Goal: Information Seeking & Learning: Find specific fact

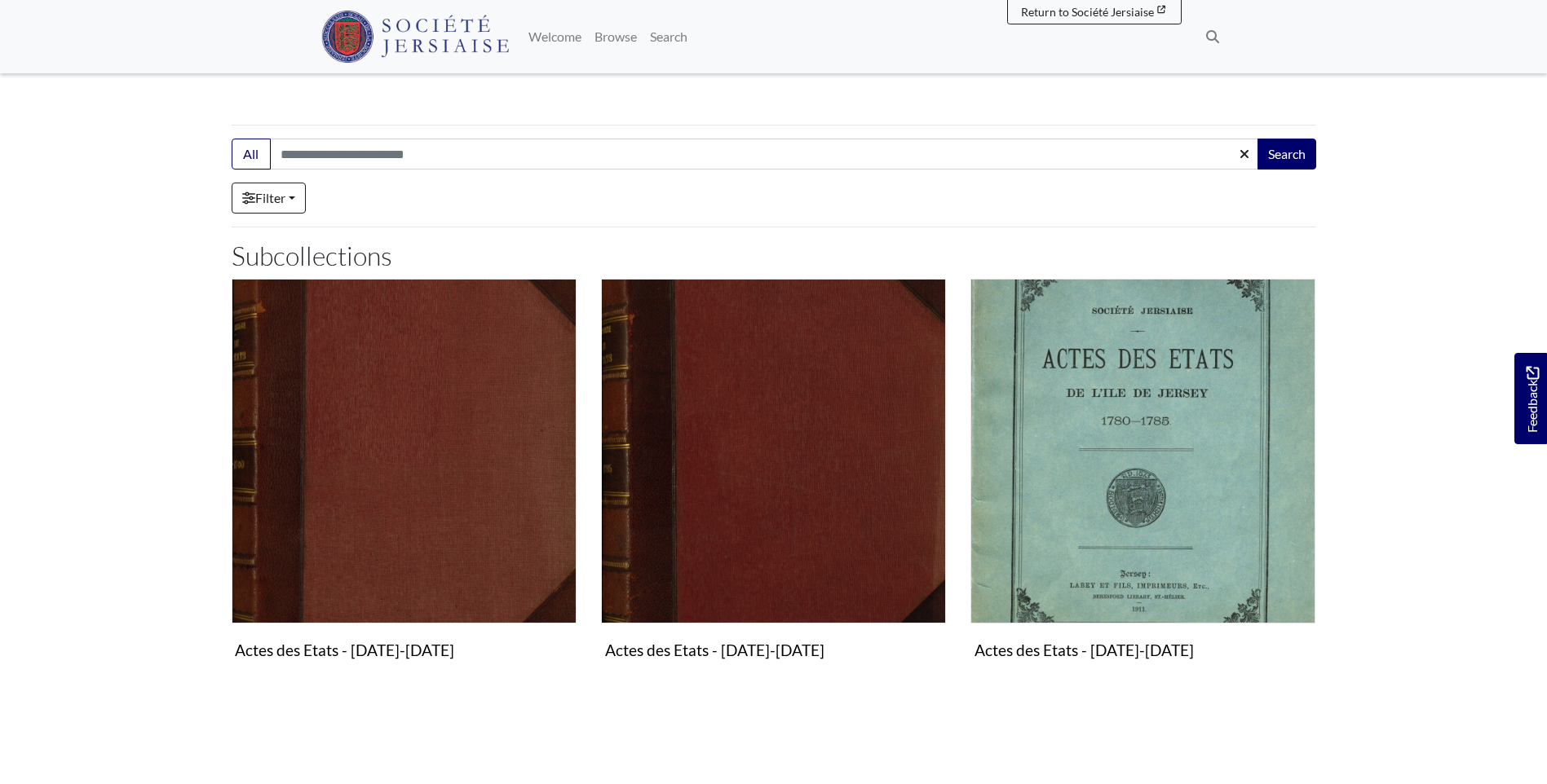
scroll to position [245, 0]
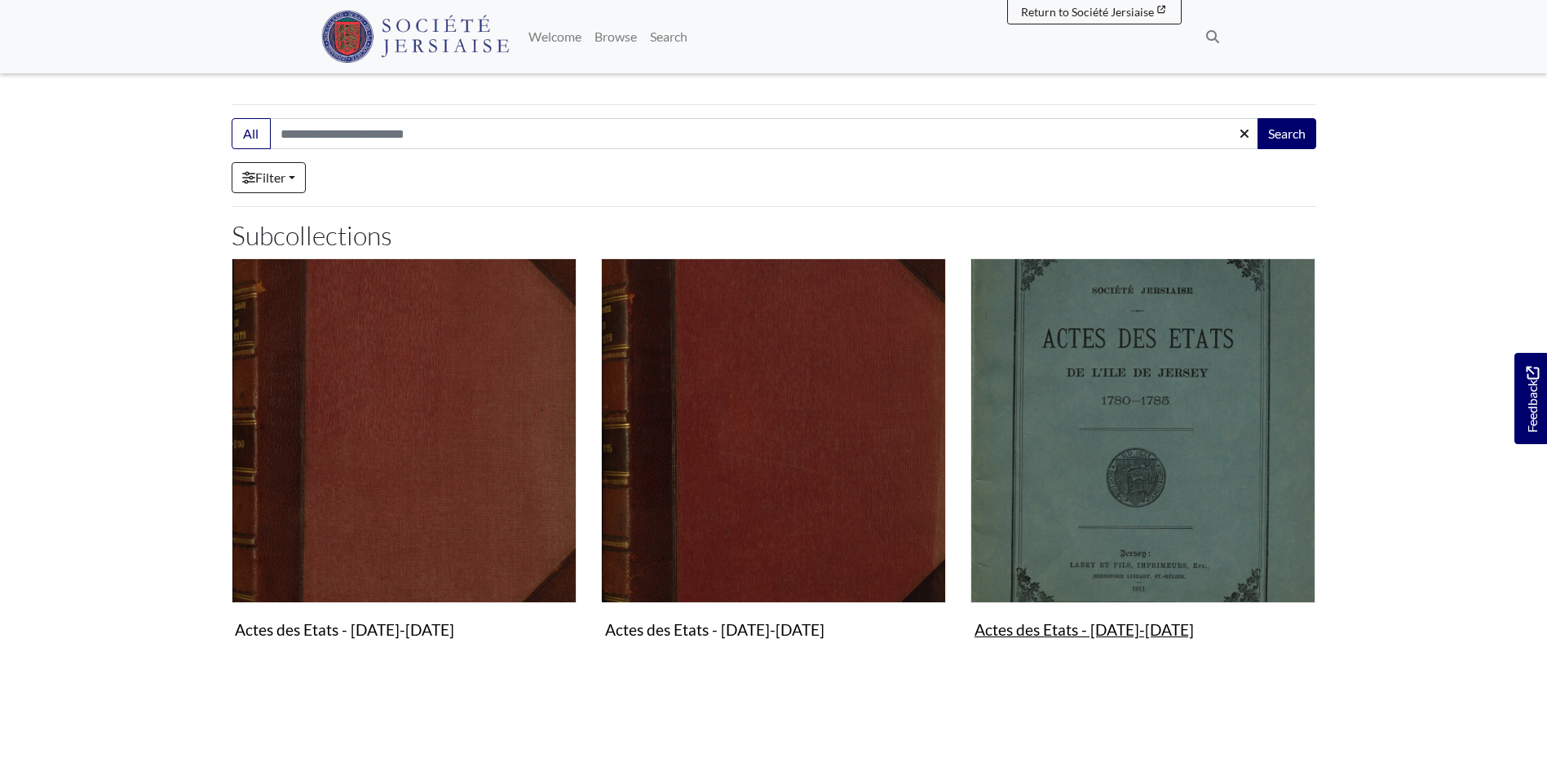
click at [1105, 368] on img "Subcollection" at bounding box center [1144, 431] width 345 height 345
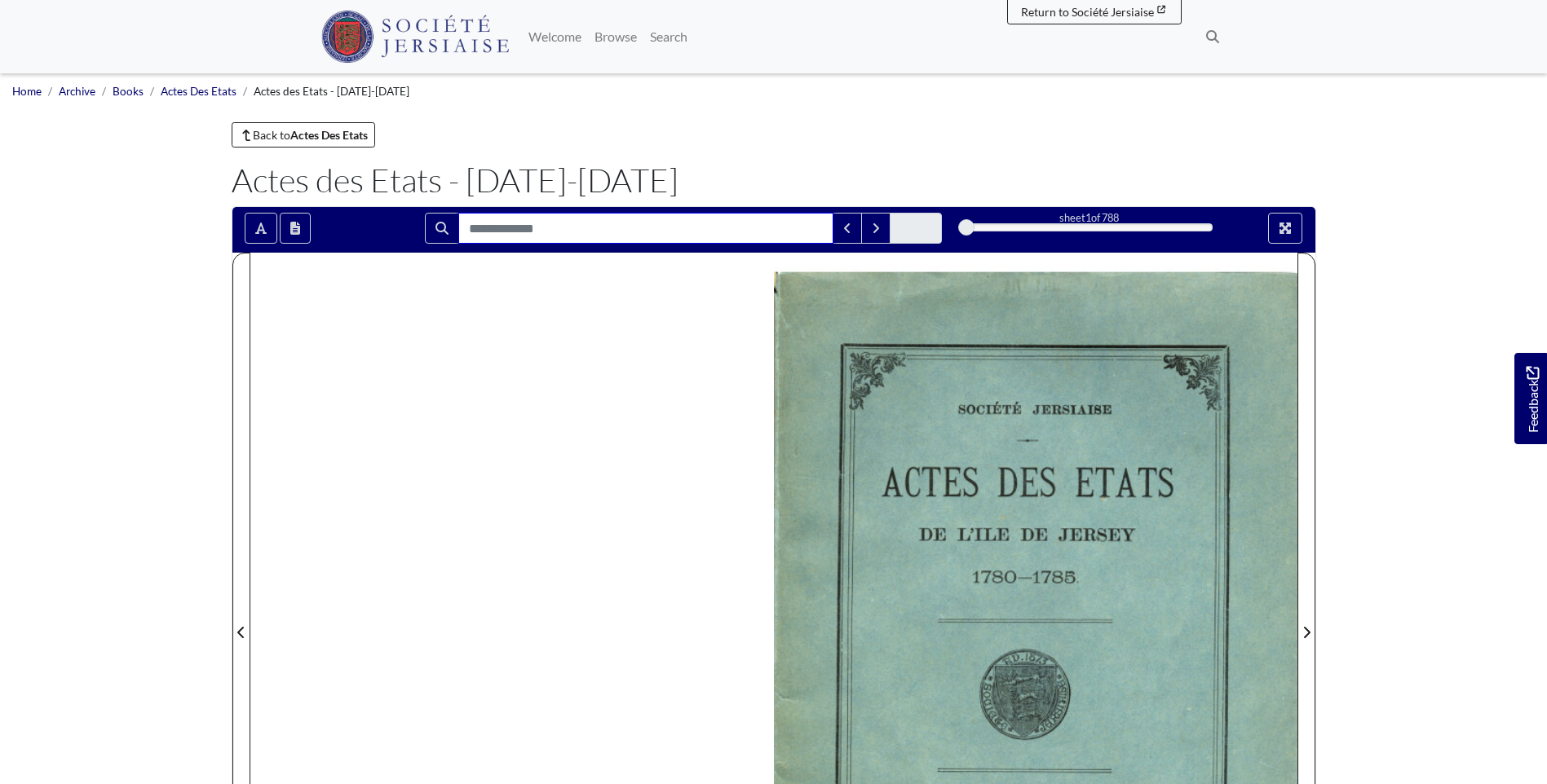
click at [739, 230] on input "Search for" at bounding box center [646, 227] width 375 height 31
type input "*********"
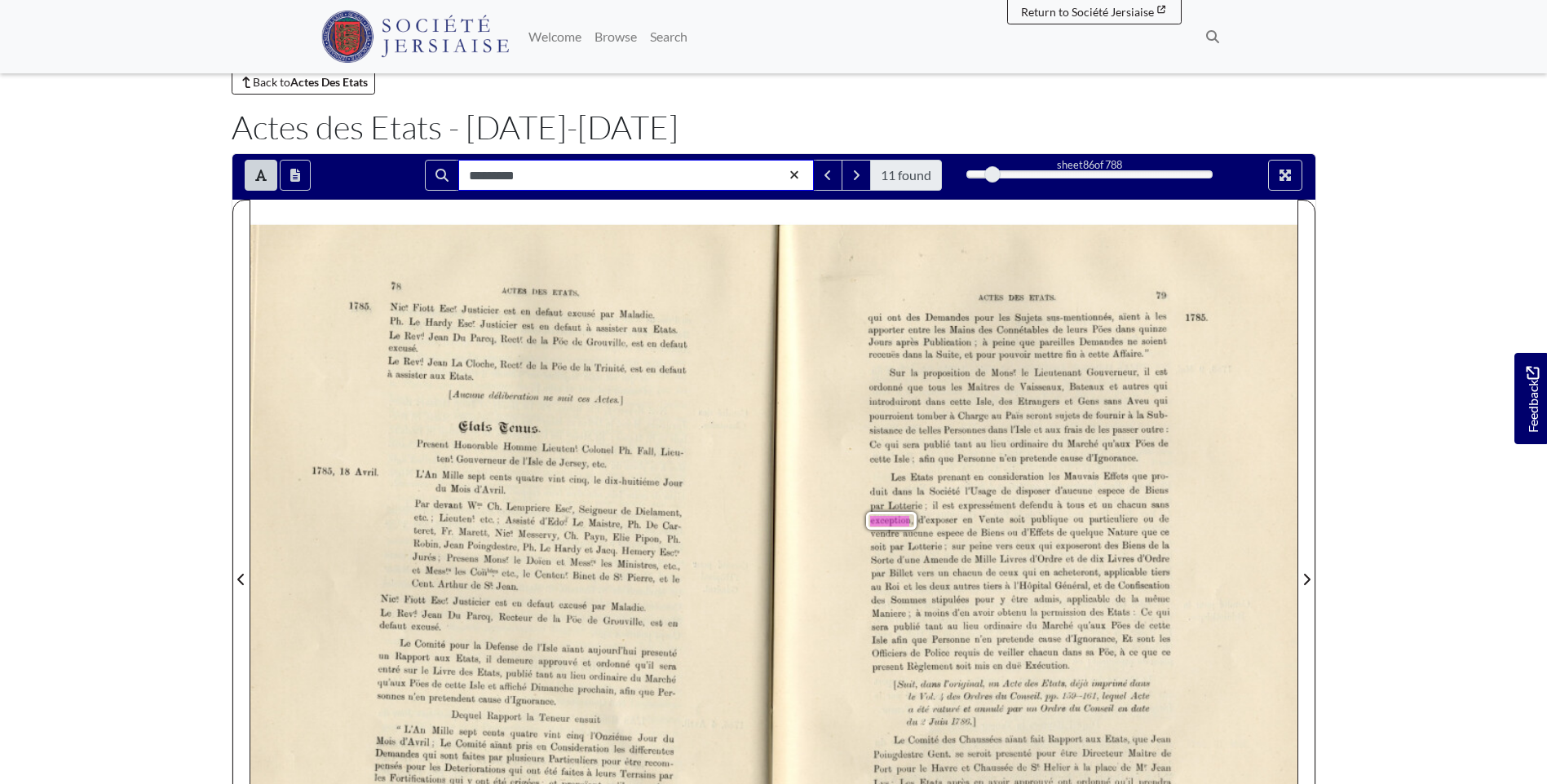
scroll to position [82, 0]
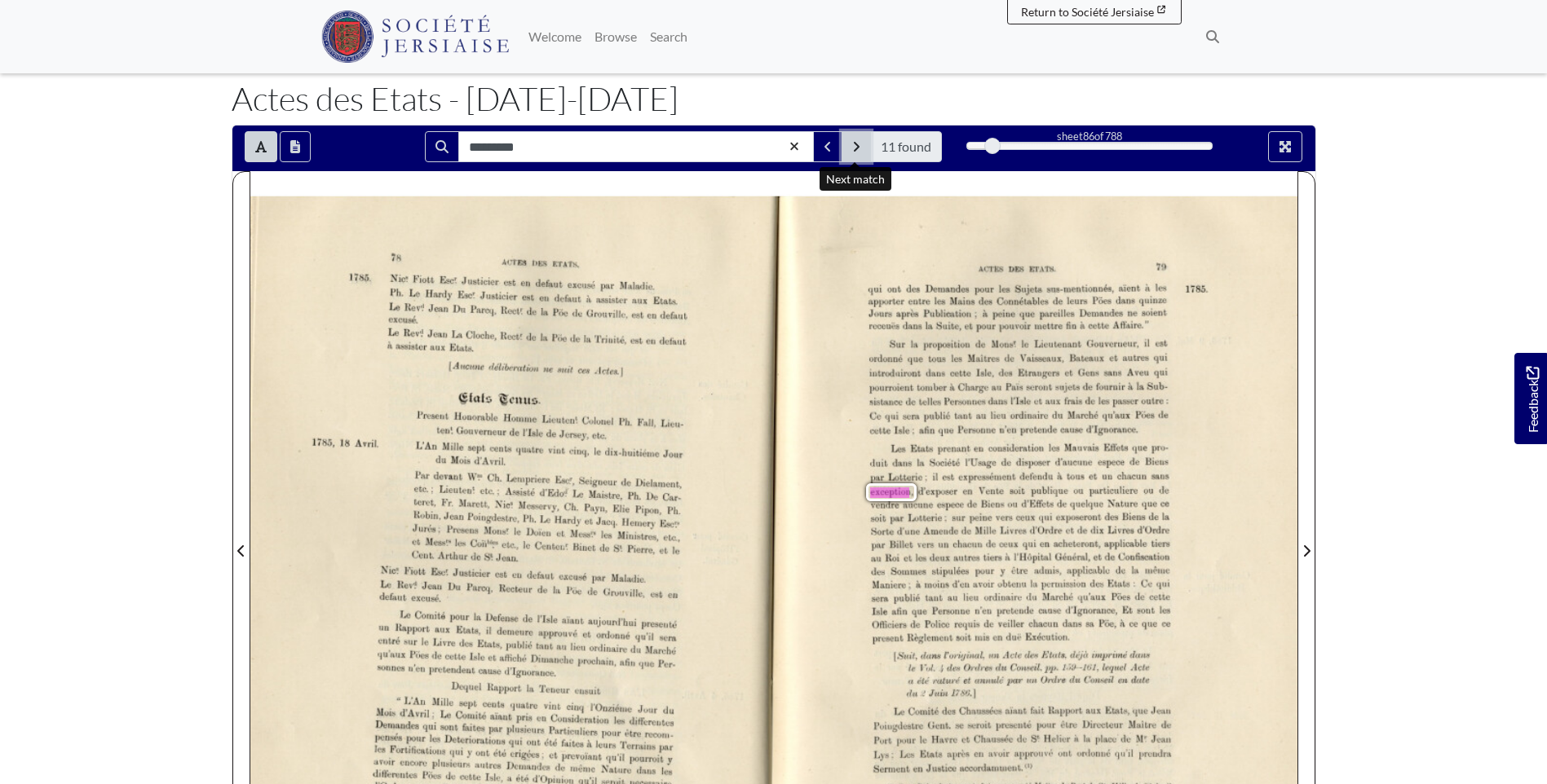
click at [857, 149] on icon "Next Match" at bounding box center [857, 147] width 6 height 10
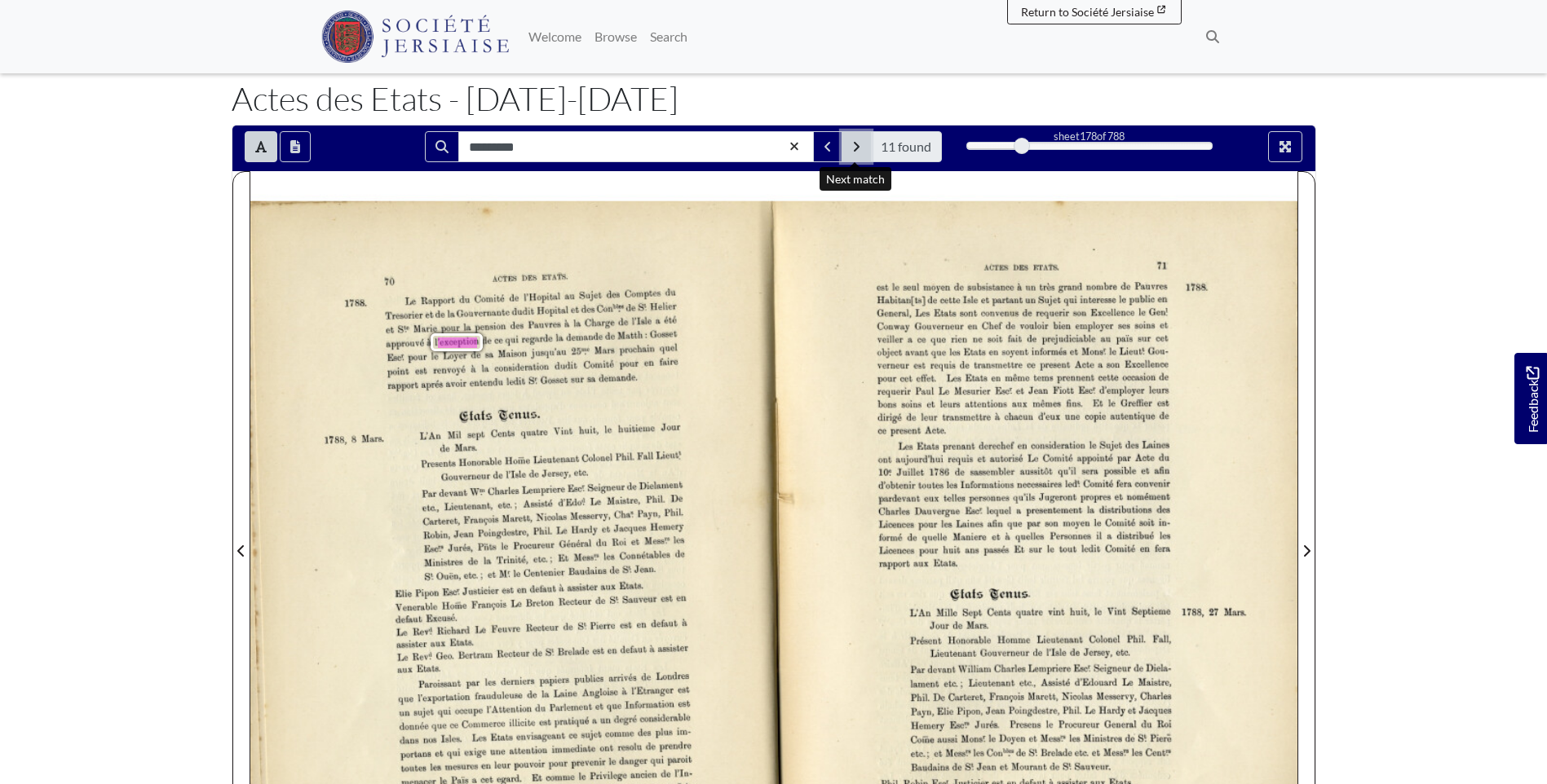
click at [857, 149] on icon "Next Match" at bounding box center [857, 147] width 6 height 10
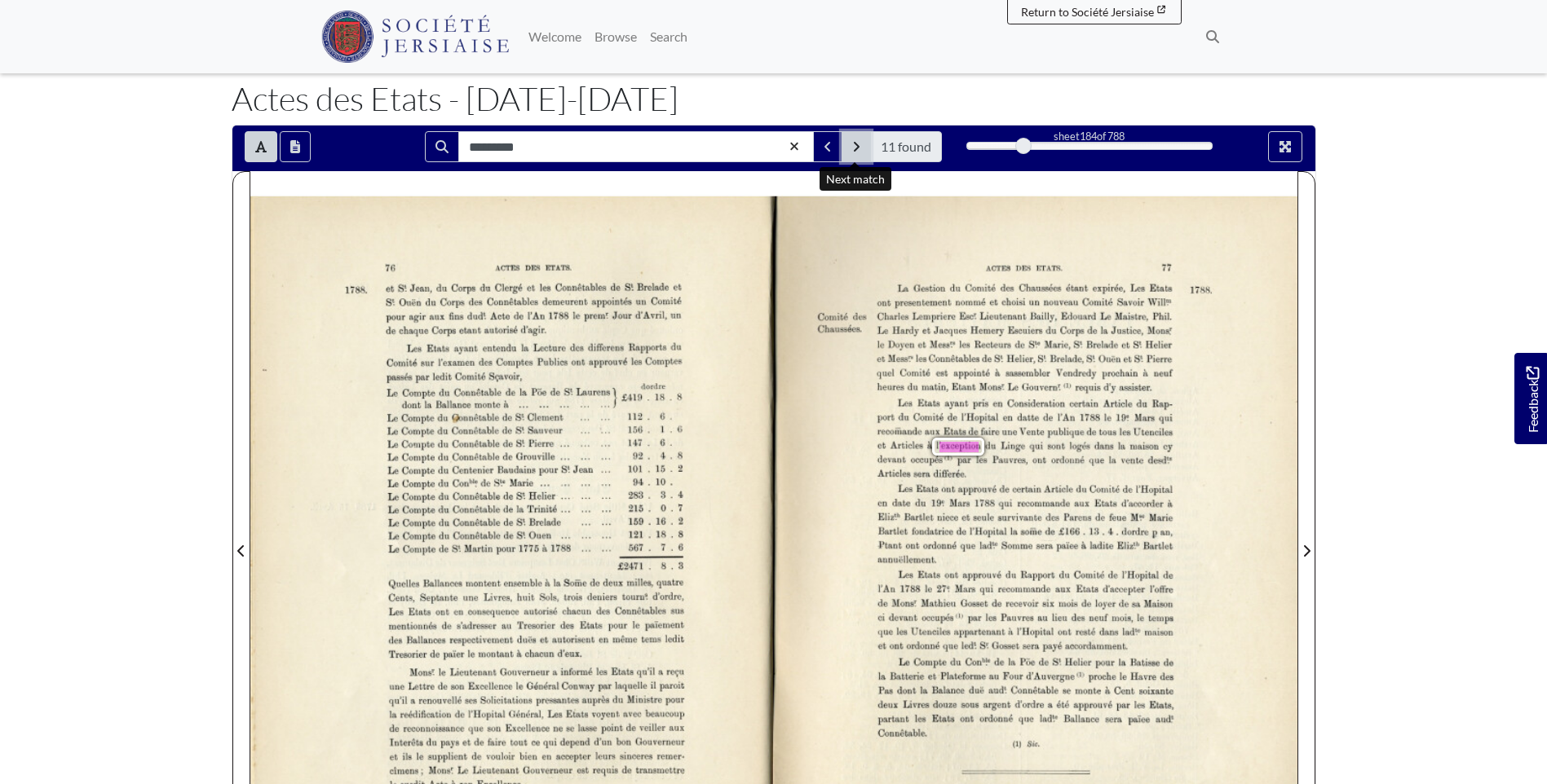
click at [861, 141] on button "Next Match" at bounding box center [856, 147] width 29 height 31
click at [861, 142] on button "Next Match" at bounding box center [856, 147] width 29 height 31
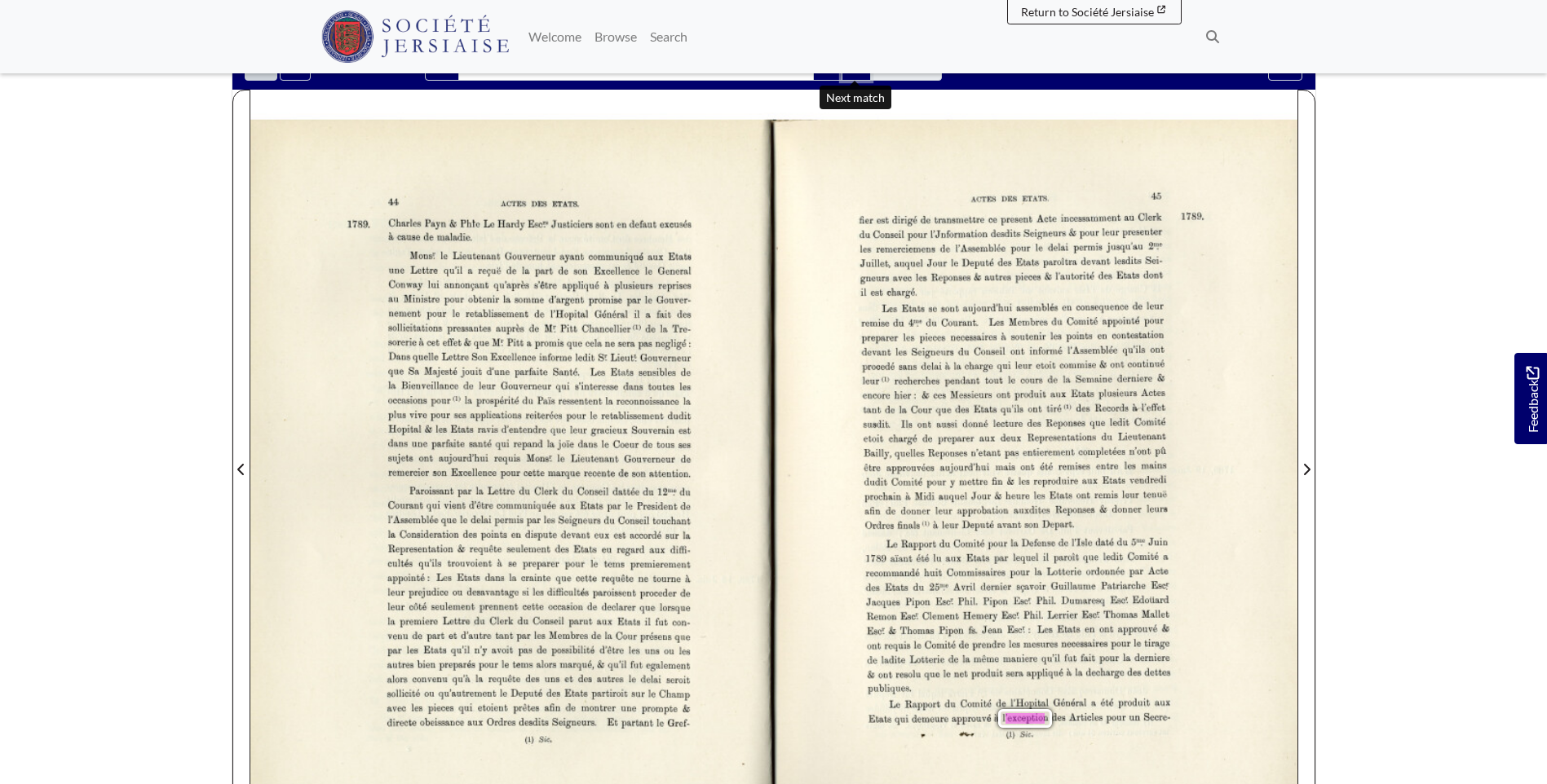
scroll to position [82, 0]
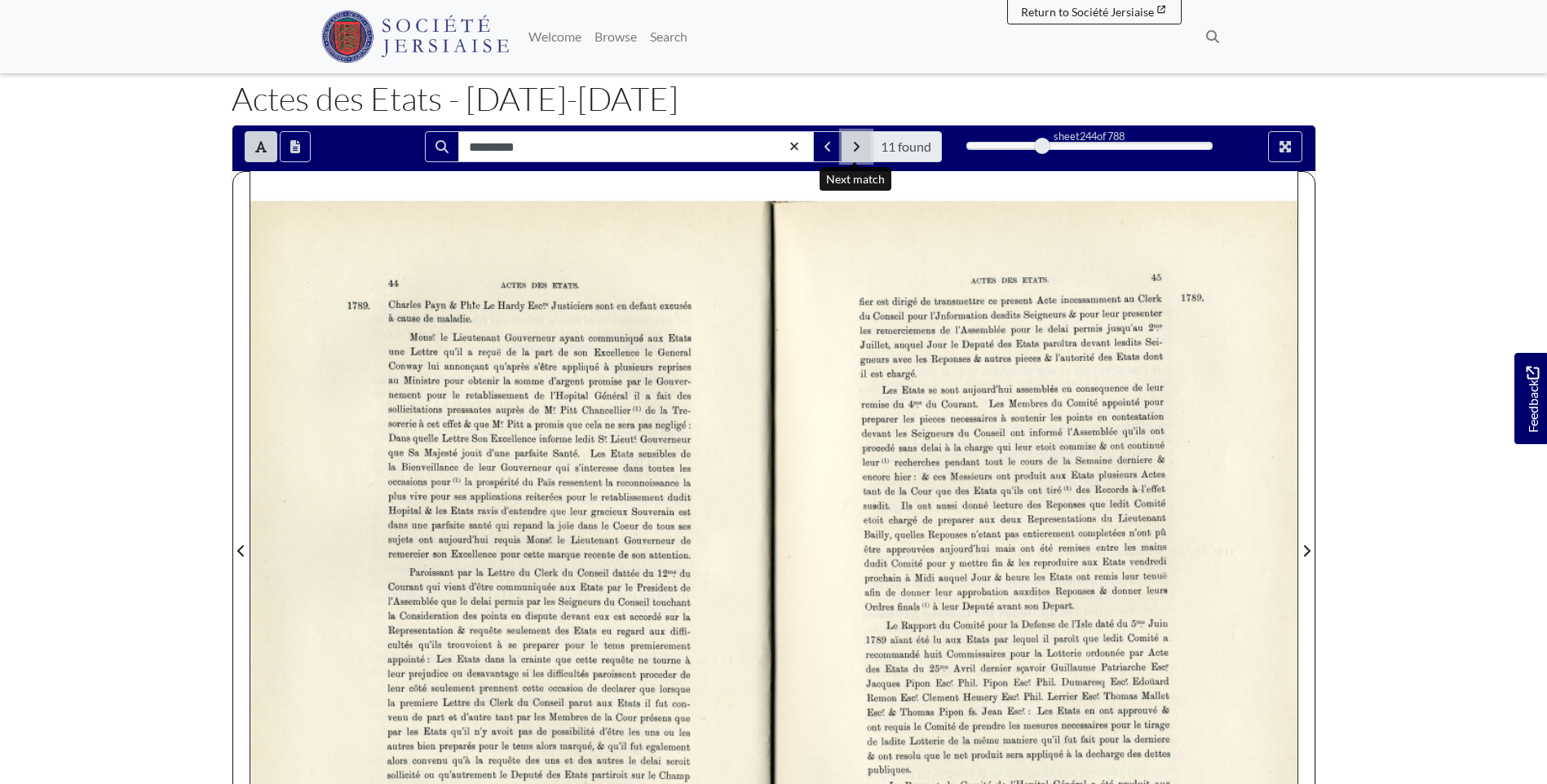
click at [856, 154] on button "Next Match" at bounding box center [856, 147] width 29 height 31
click at [856, 148] on icon "Next Match" at bounding box center [857, 147] width 8 height 13
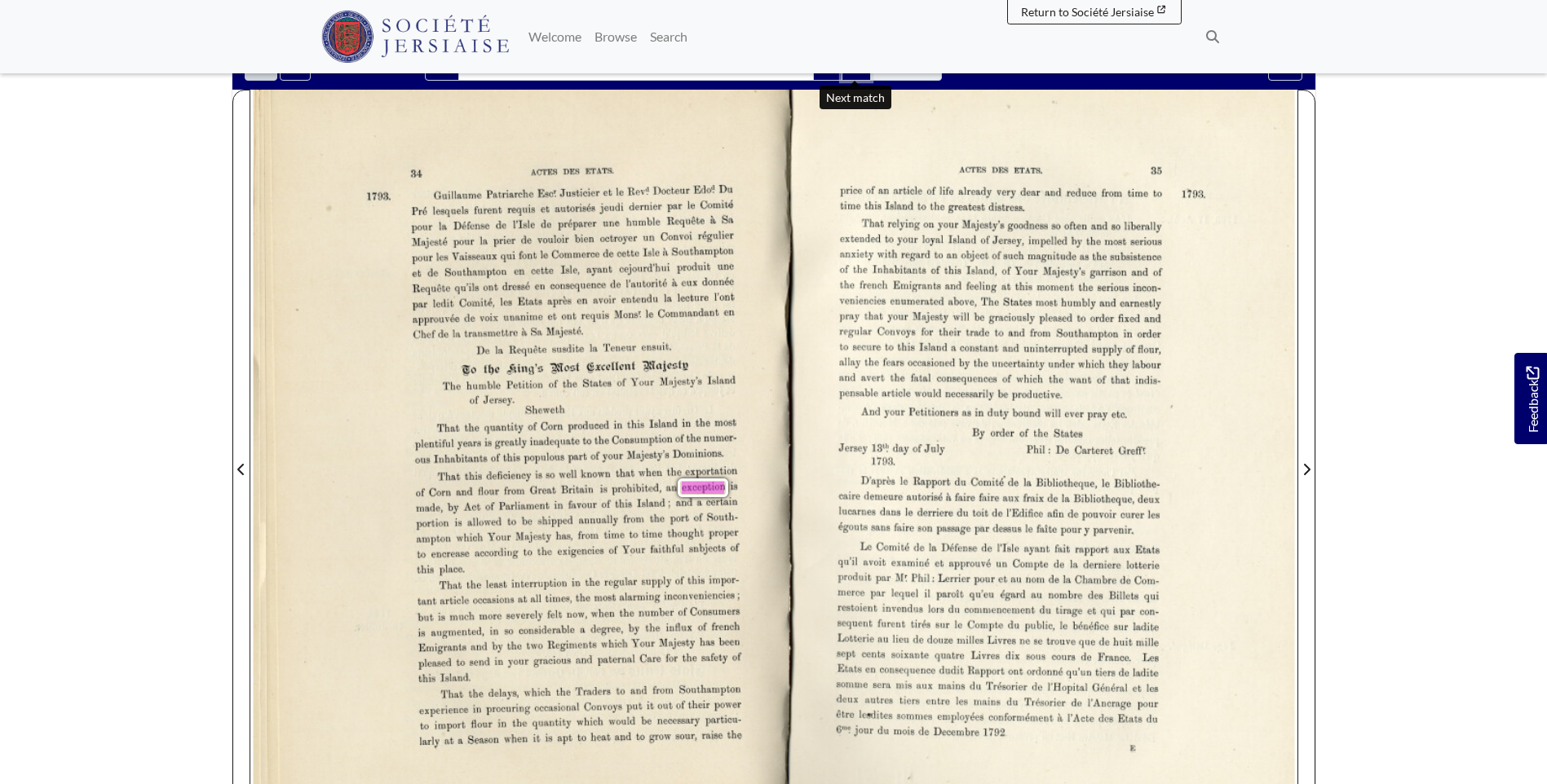
scroll to position [0, 0]
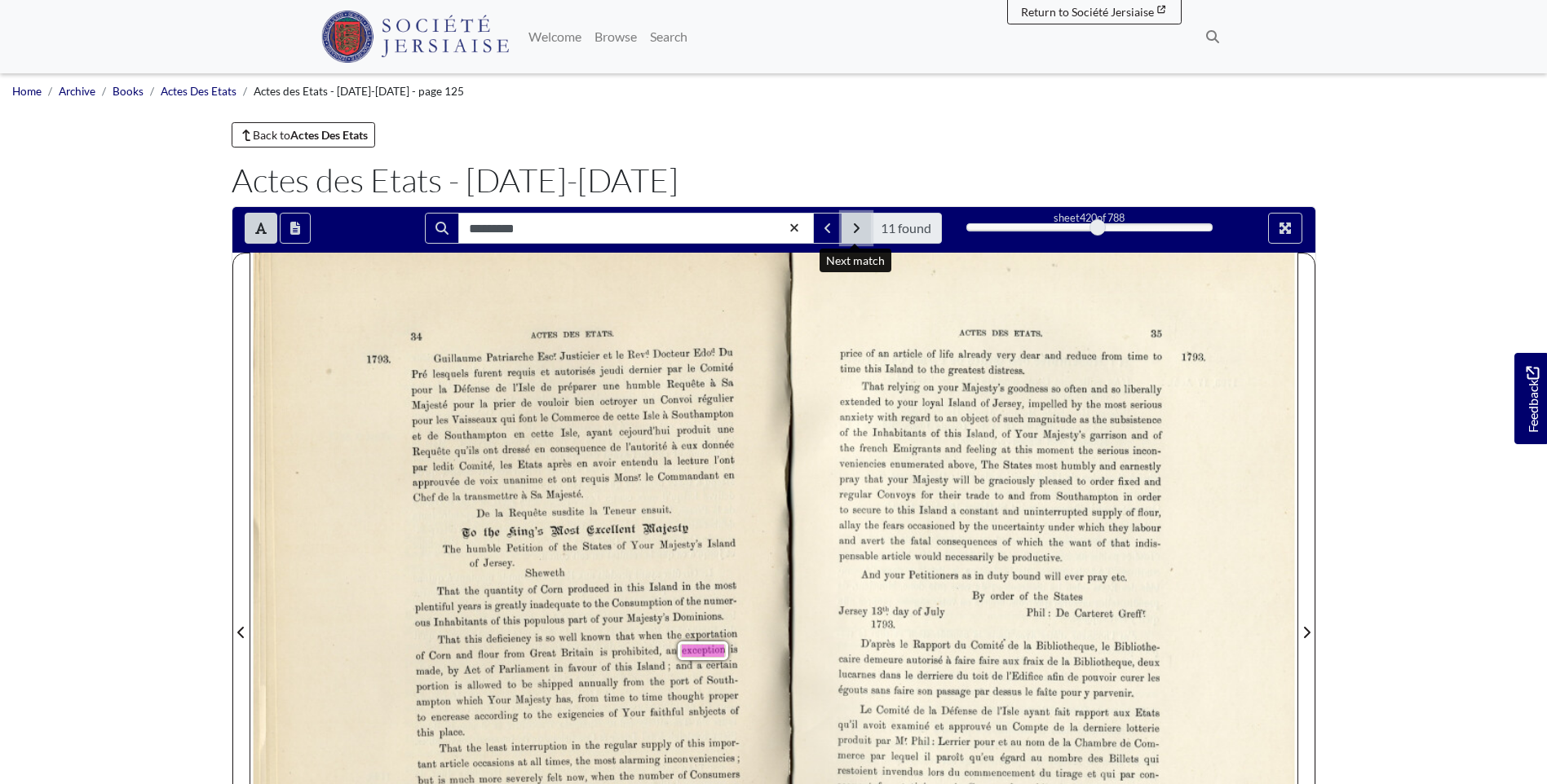
click at [861, 227] on button "Next Match" at bounding box center [856, 227] width 29 height 31
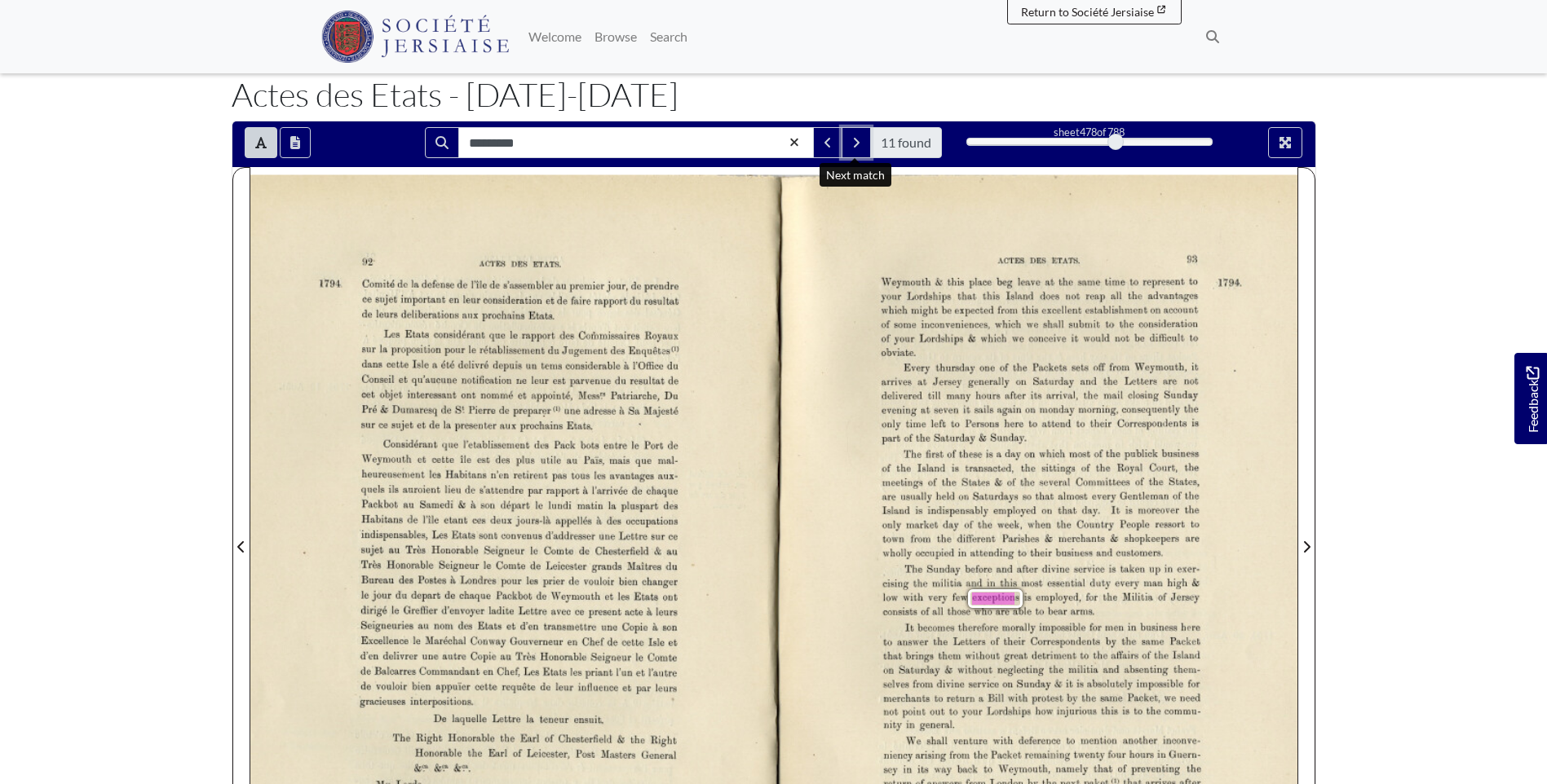
scroll to position [82, 0]
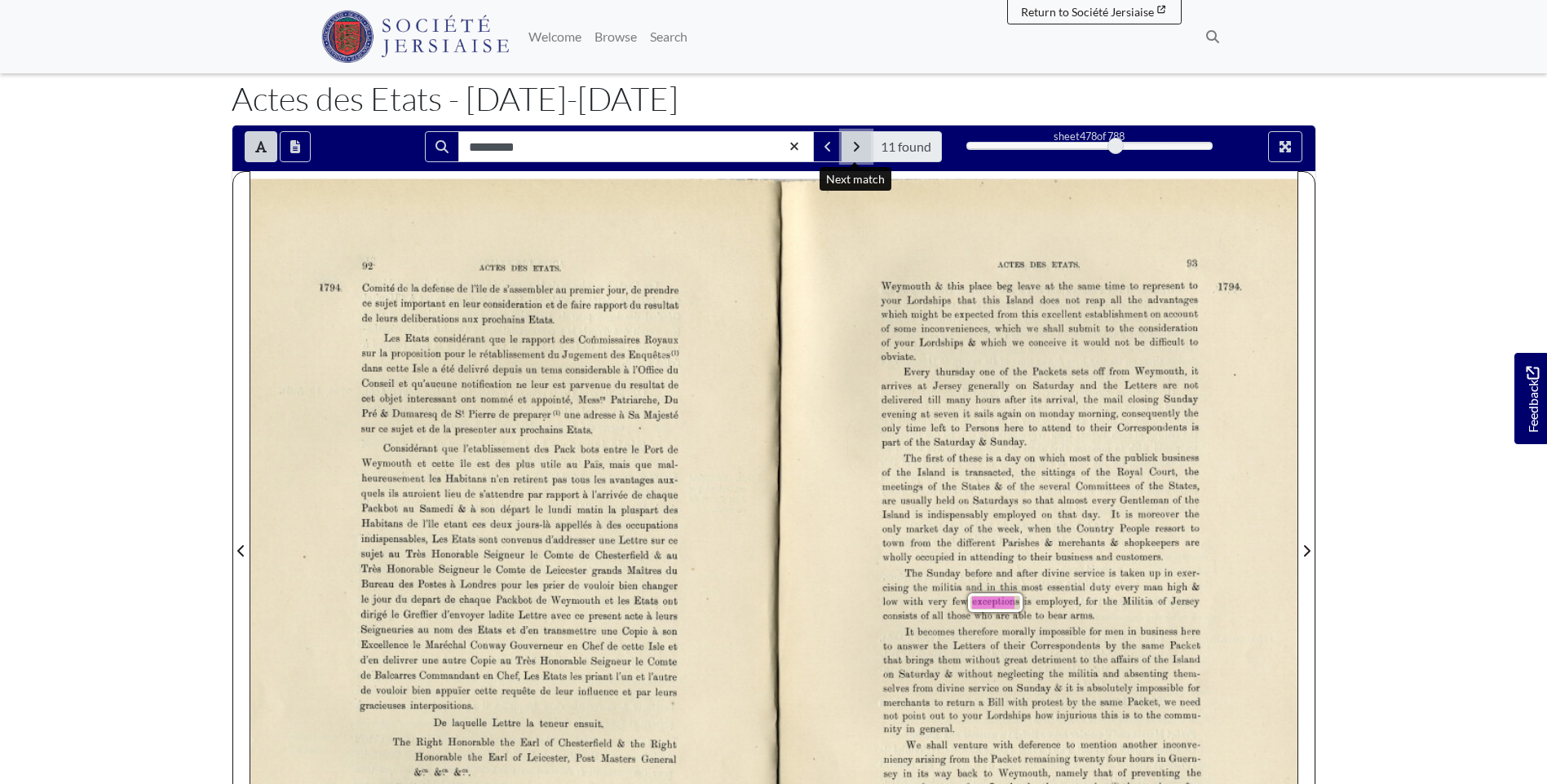
click at [853, 137] on button "Next Match" at bounding box center [856, 147] width 29 height 31
click at [856, 143] on icon "Next Match" at bounding box center [857, 147] width 6 height 10
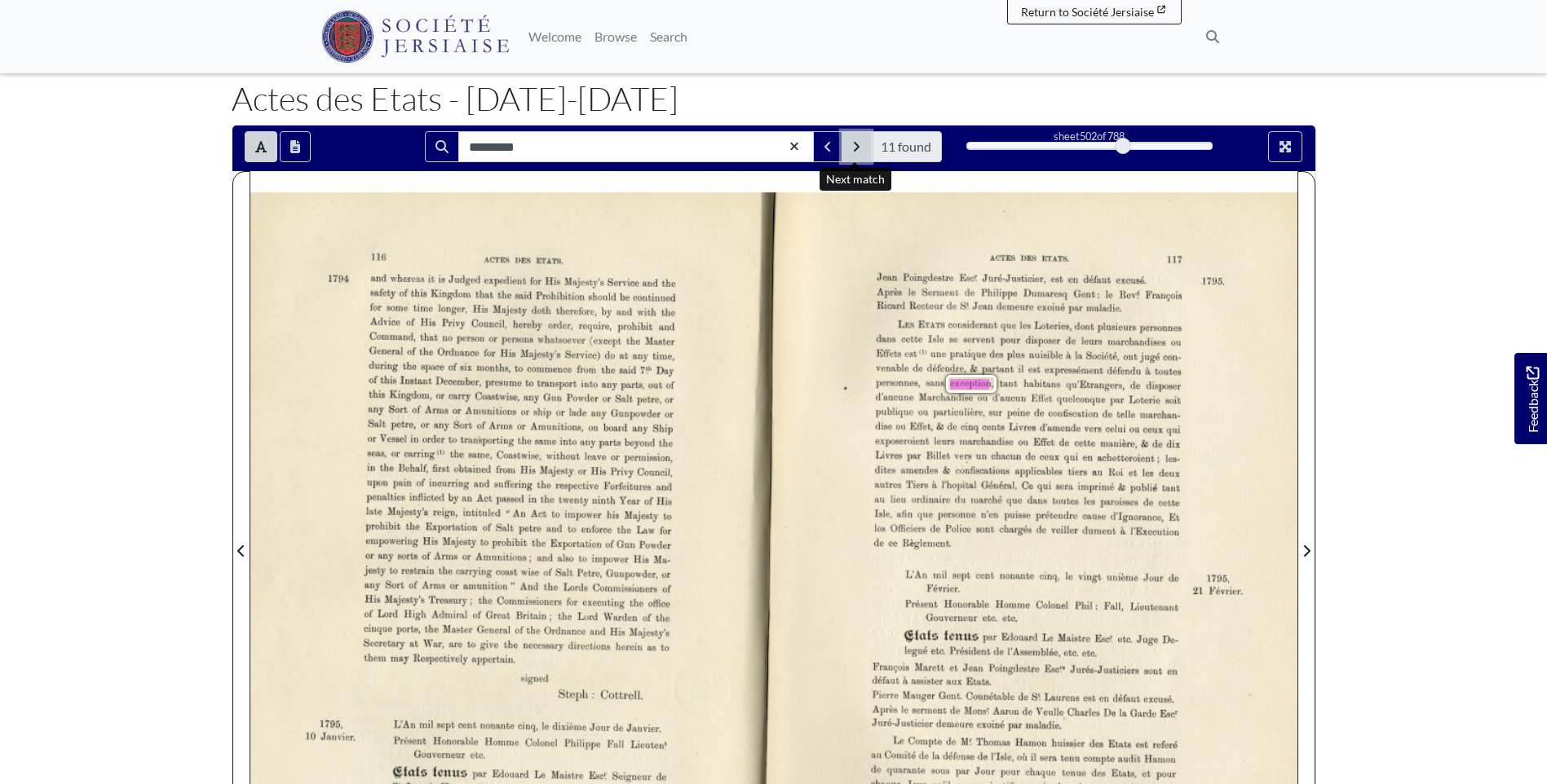
click at [860, 141] on button "Next Match" at bounding box center [856, 147] width 29 height 31
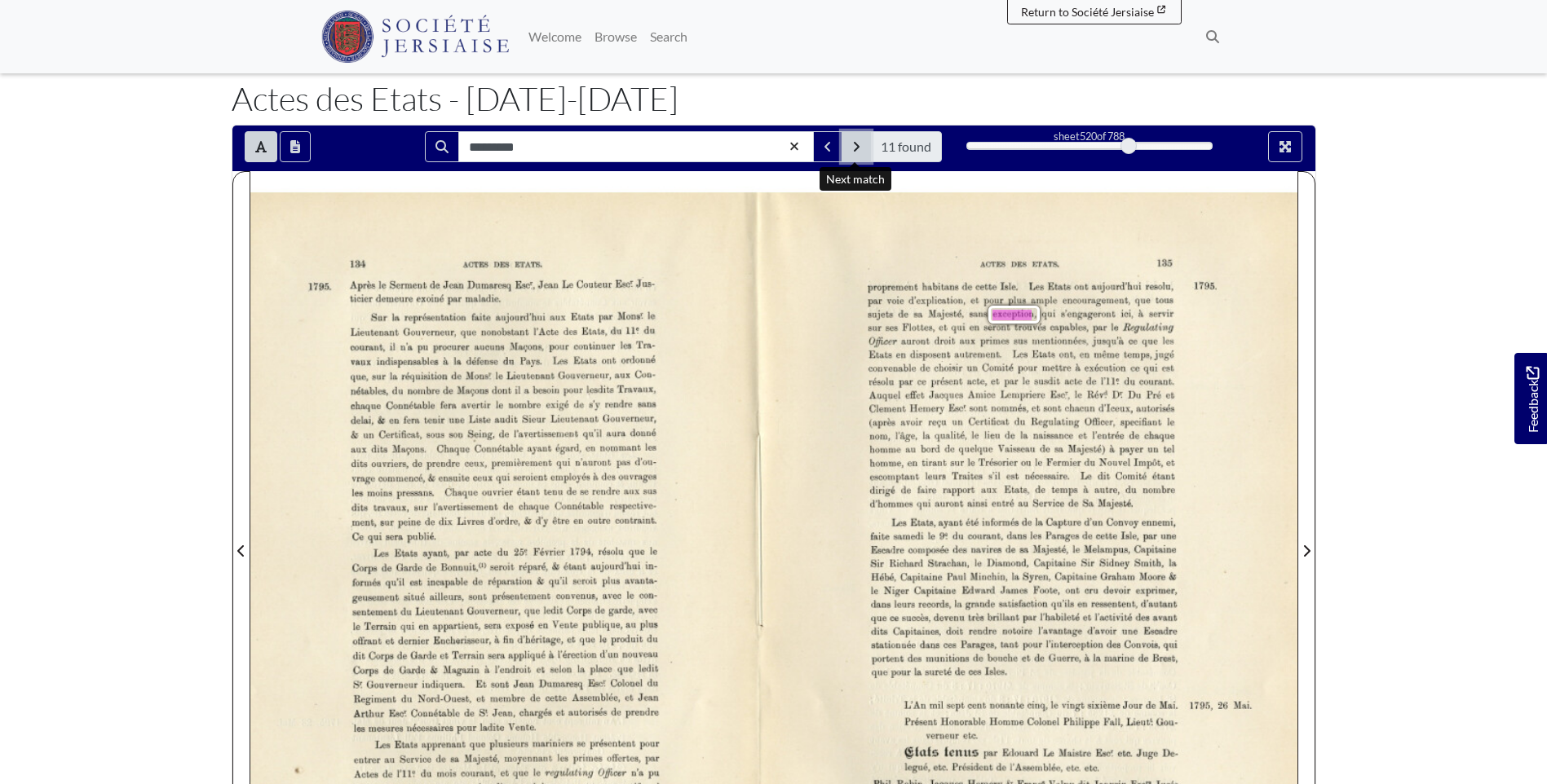
click at [859, 143] on icon "Next Match" at bounding box center [857, 147] width 8 height 13
click at [860, 143] on button "Next Match" at bounding box center [856, 147] width 29 height 31
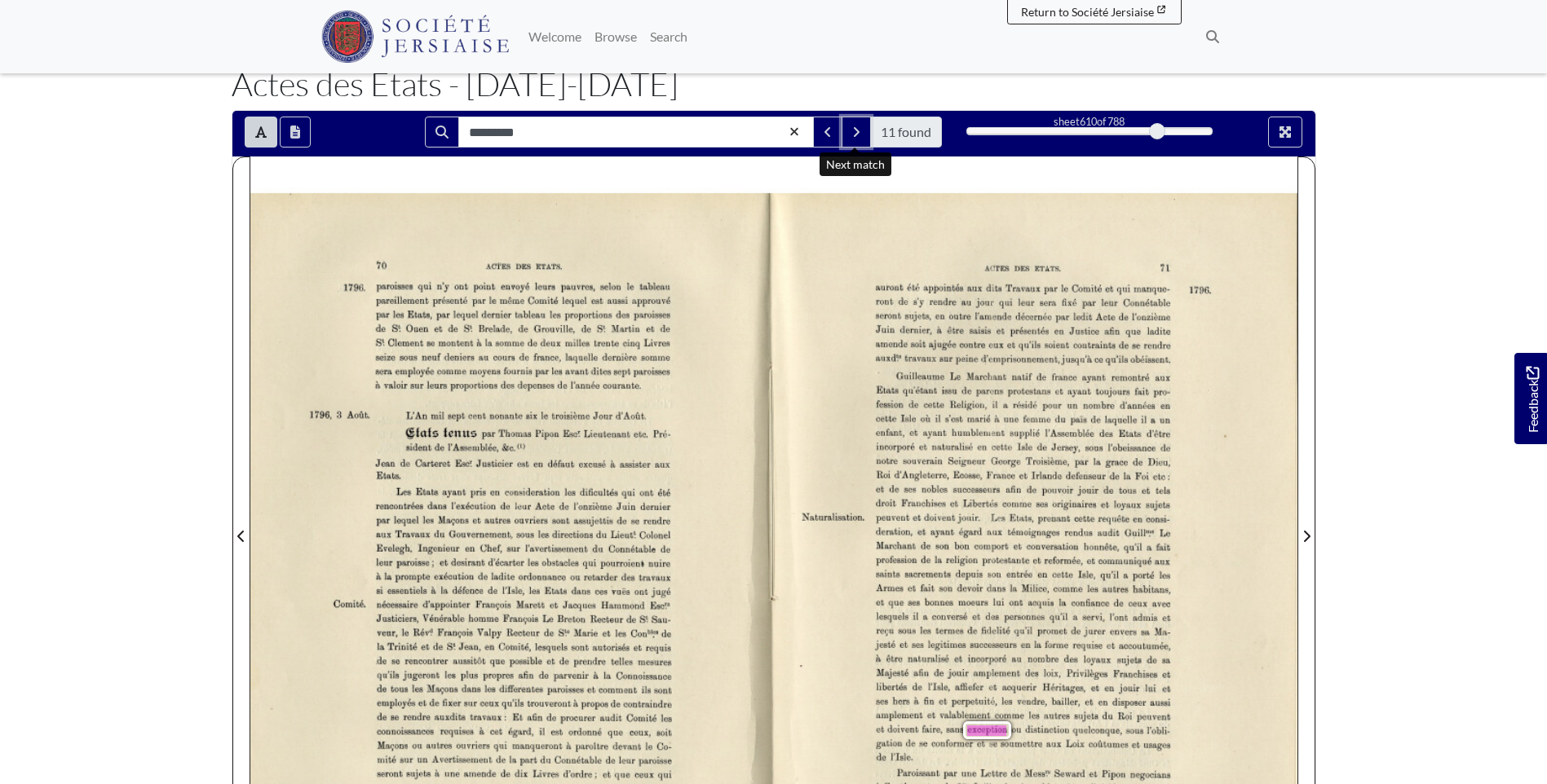
scroll to position [82, 0]
